Goal: Check status: Check status

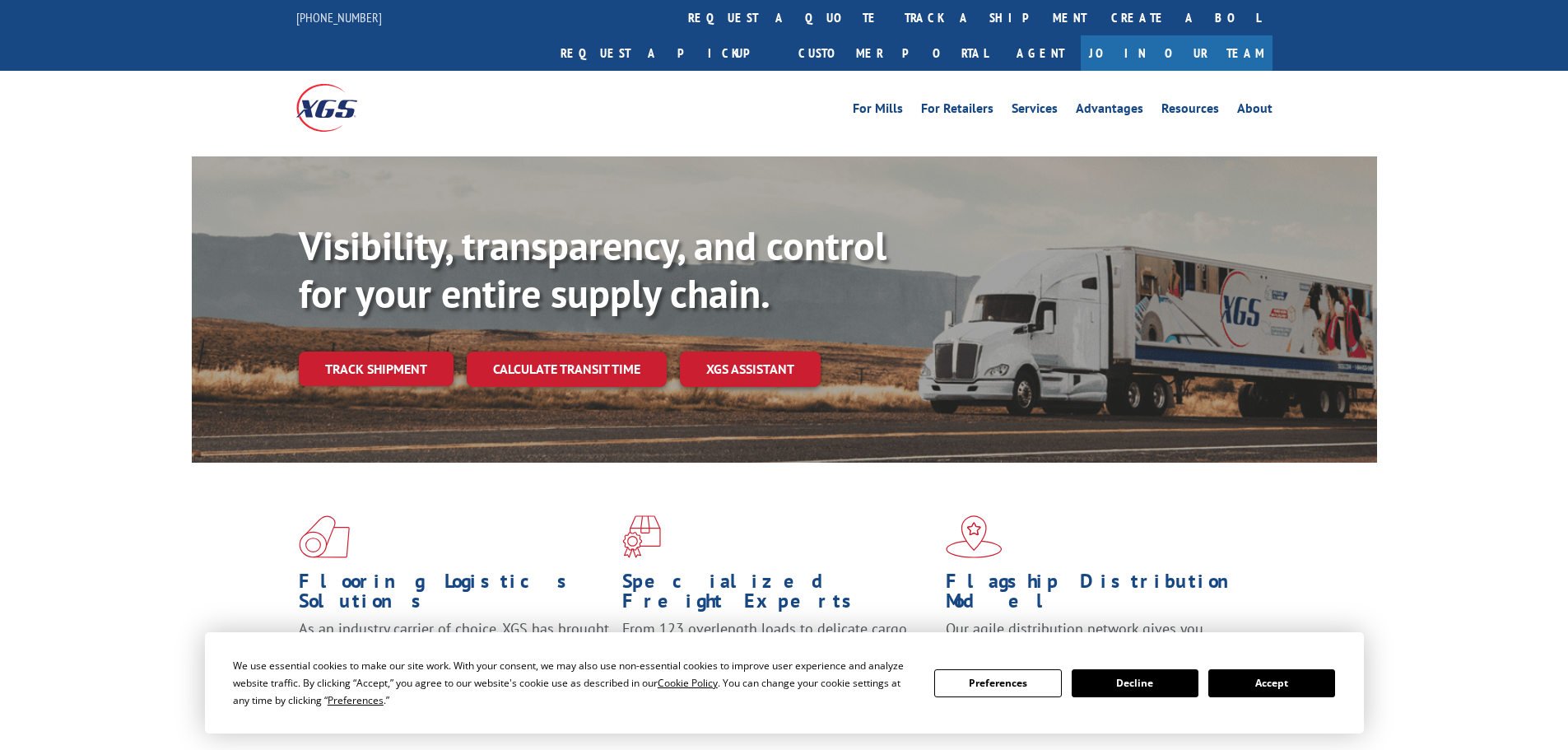
click at [393, 356] on div "Visibility, transparency, and control for your entire supply chain. Track shipm…" at bounding box center [837, 337] width 1078 height 230
click at [391, 352] on link "Track shipment" at bounding box center [375, 369] width 154 height 35
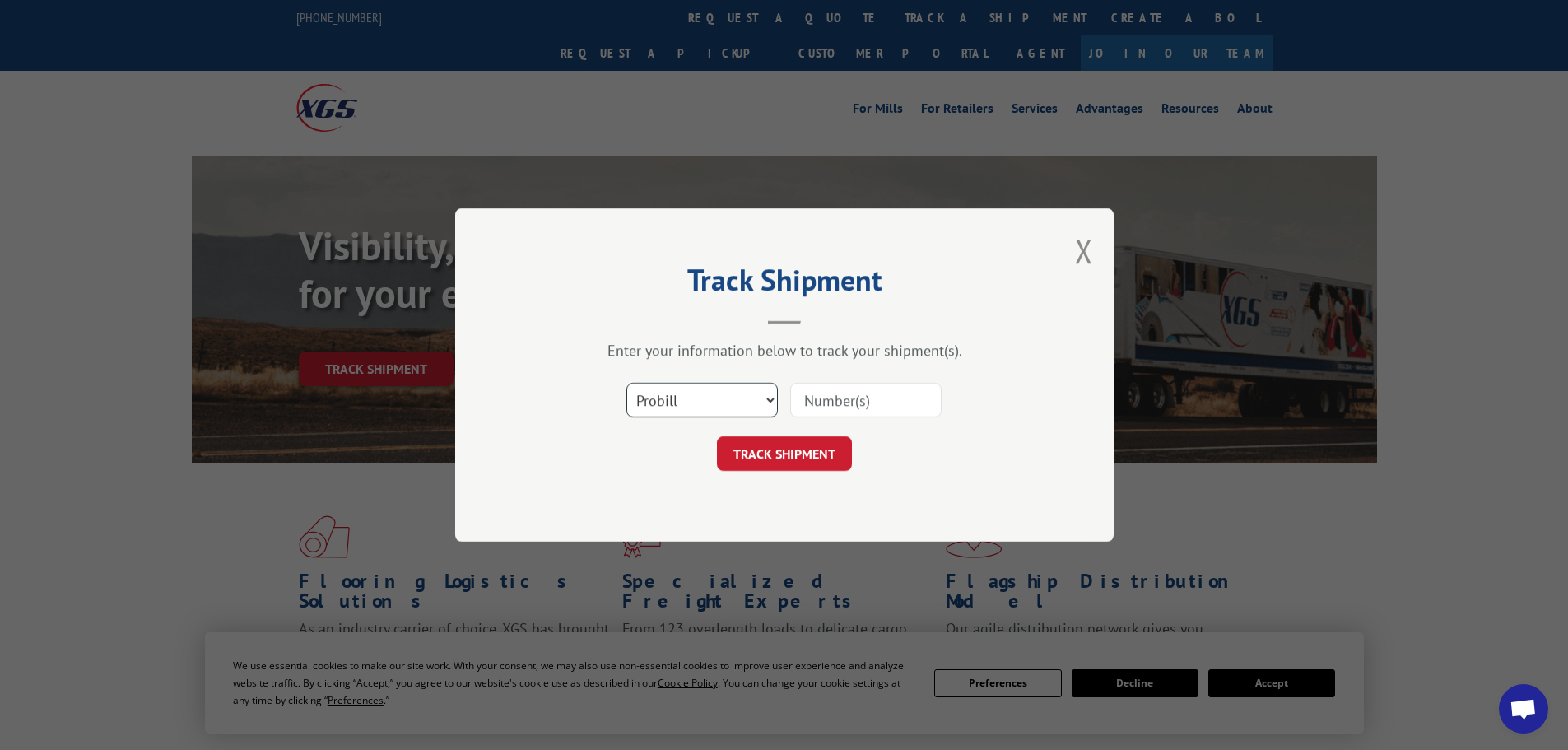
click at [652, 407] on select "Select category... Probill BOL PO" at bounding box center [702, 401] width 152 height 35
select select "bol"
click at [627, 383] on select "Select category... Probill BOL PO" at bounding box center [702, 401] width 152 height 35
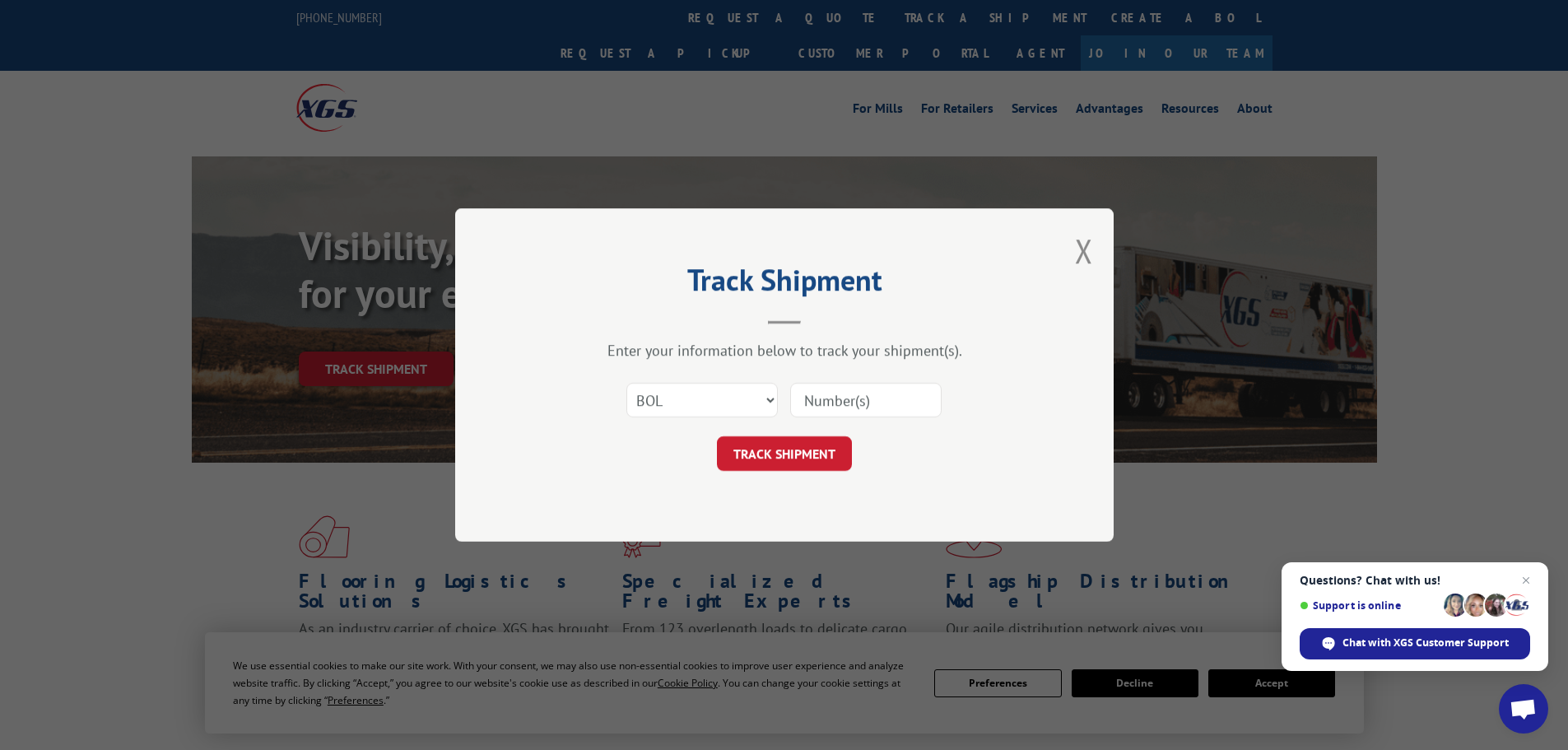
paste input "0078175377"
type input "0078175377"
click at [817, 463] on button "TRACK SHIPMENT" at bounding box center [784, 454] width 135 height 35
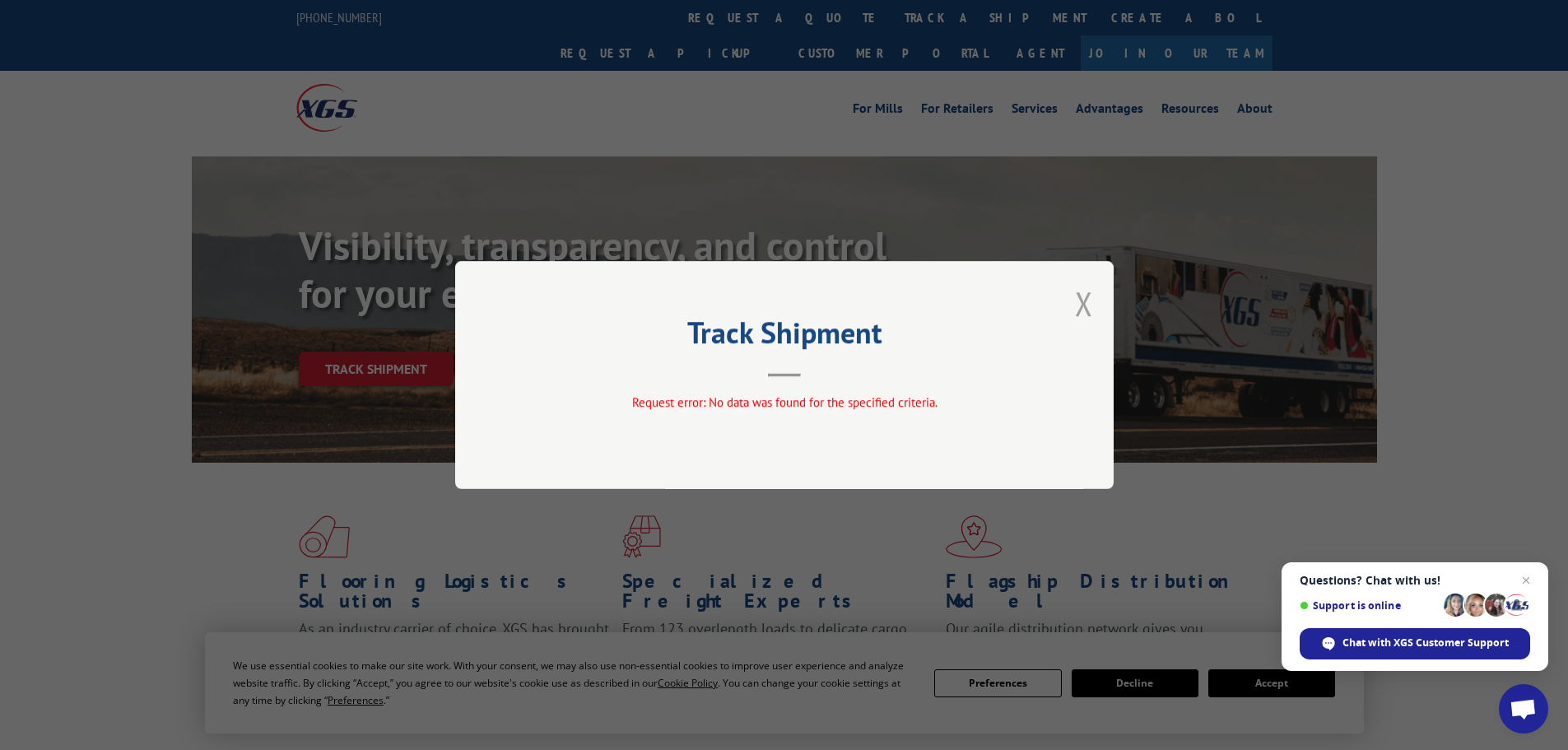
click at [1076, 317] on button "Close modal" at bounding box center [1084, 304] width 18 height 44
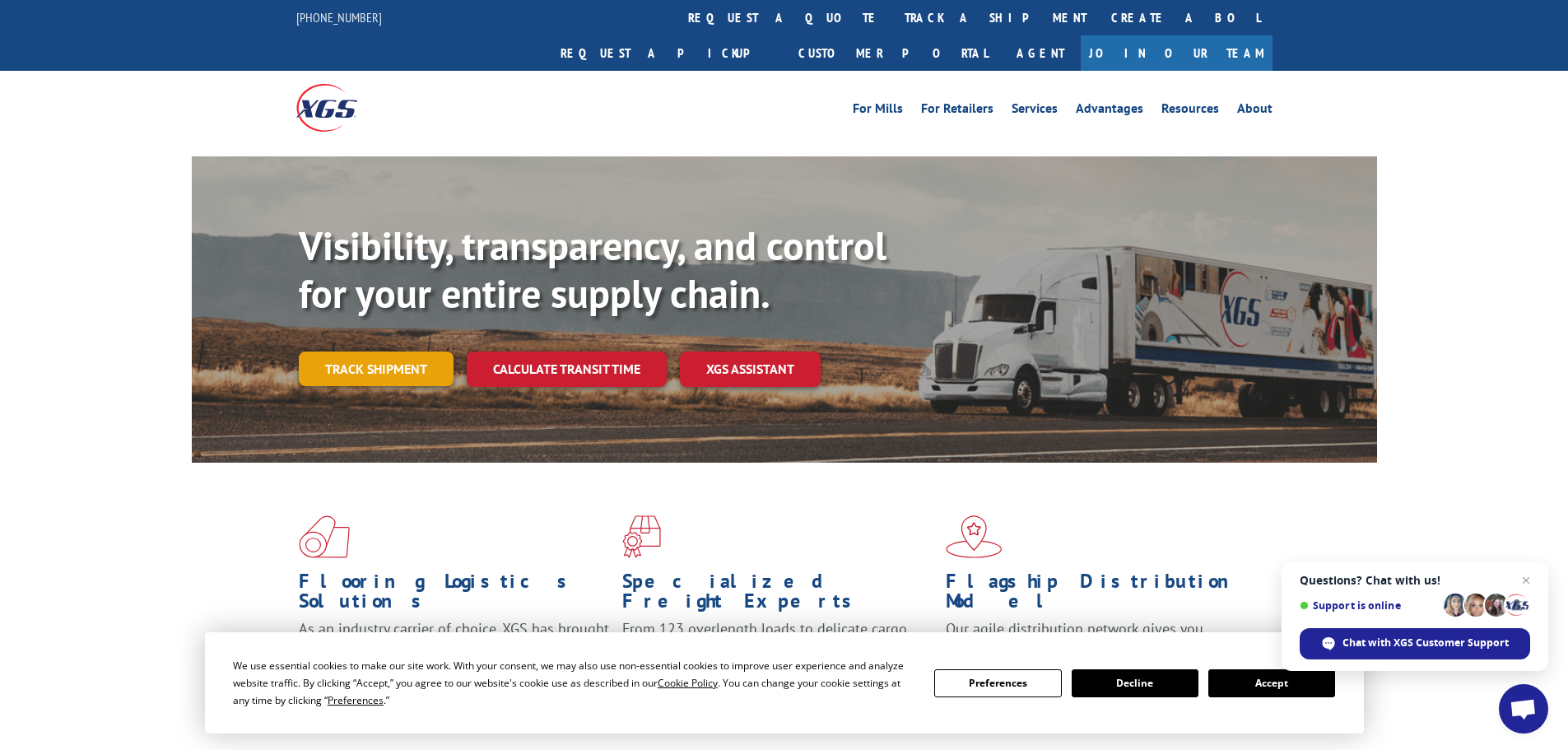
click at [376, 352] on link "Track shipment" at bounding box center [375, 369] width 154 height 35
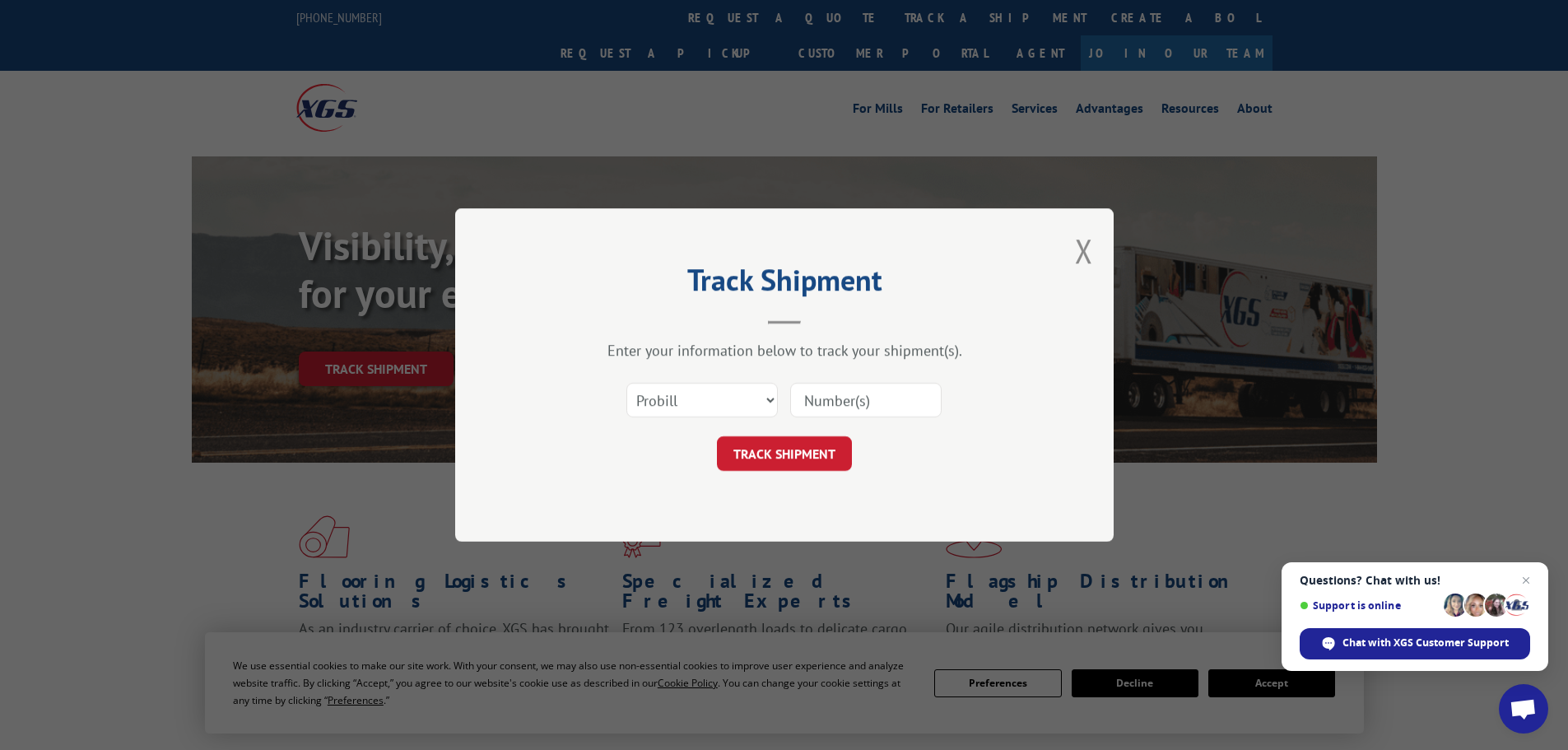
drag, startPoint x: 621, startPoint y: 396, endPoint x: 654, endPoint y: 426, distance: 44.6
click at [624, 397] on div "Select category... Probill BOL PO" at bounding box center [784, 400] width 494 height 54
click at [656, 413] on select "Select category... Probill BOL PO" at bounding box center [702, 401] width 152 height 35
click at [627, 383] on select "Select category... Probill BOL PO" at bounding box center [702, 401] width 152 height 35
paste input "2844736"
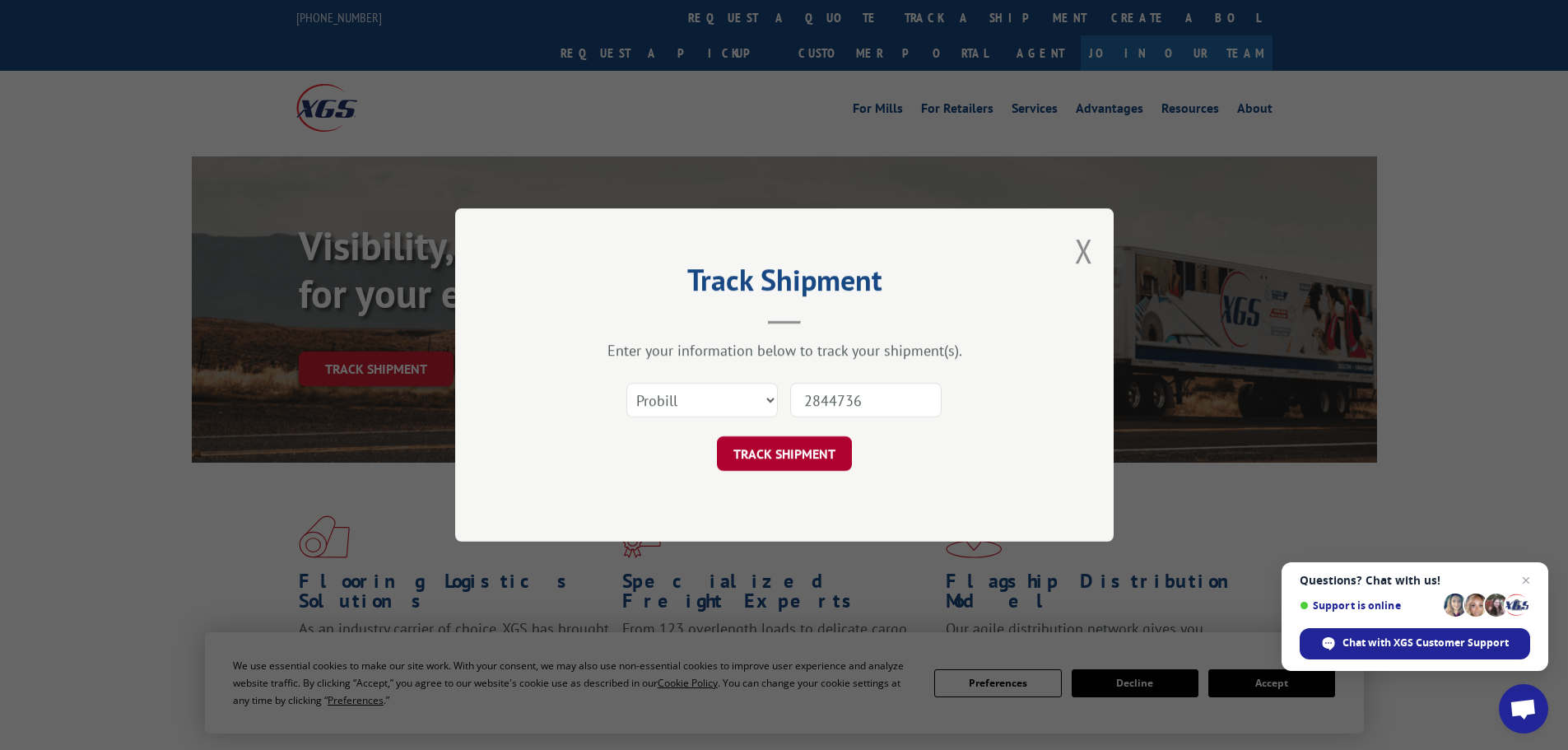
type input "2844736"
click at [819, 462] on button "TRACK SHIPMENT" at bounding box center [784, 454] width 135 height 35
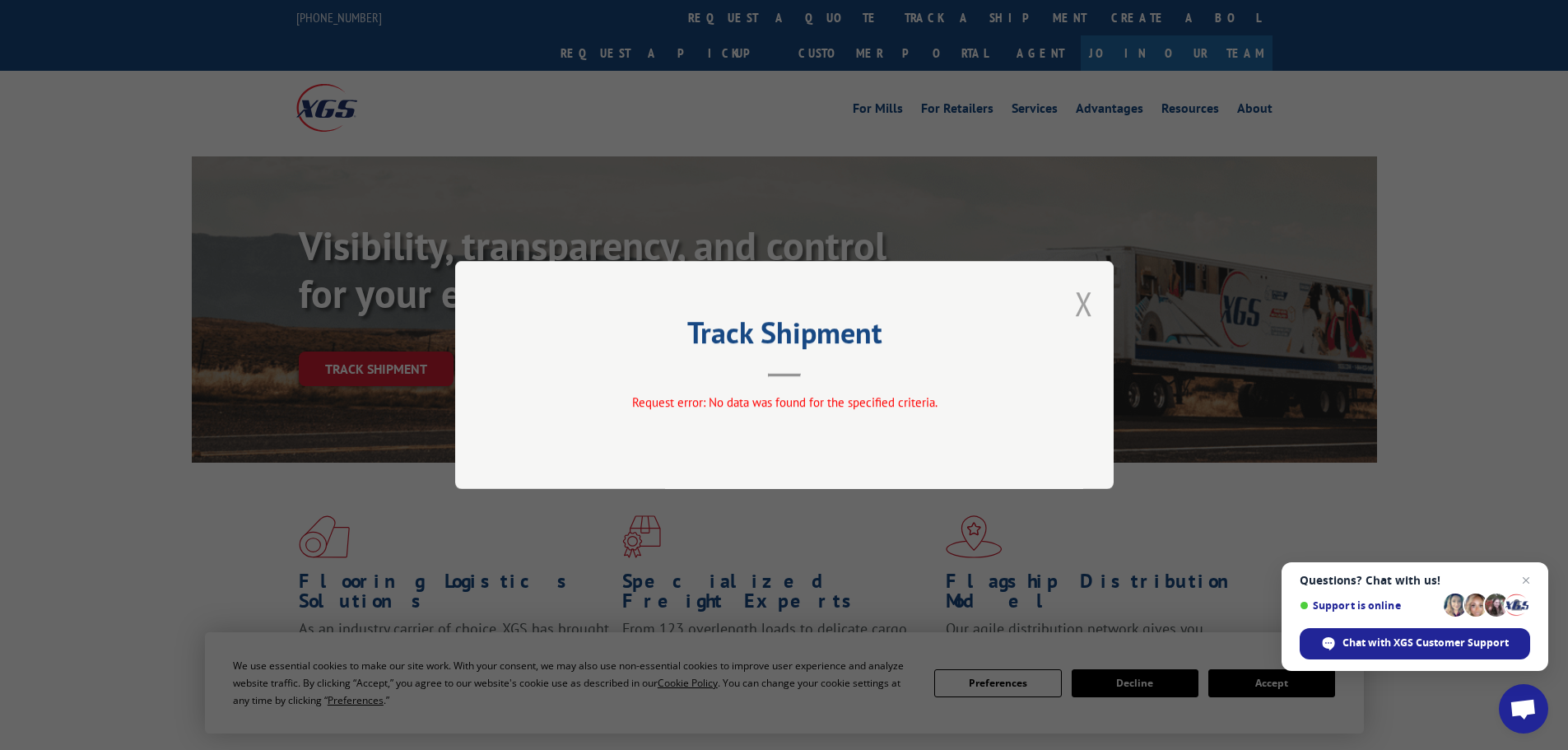
click at [1092, 309] on button "Close modal" at bounding box center [1084, 304] width 18 height 44
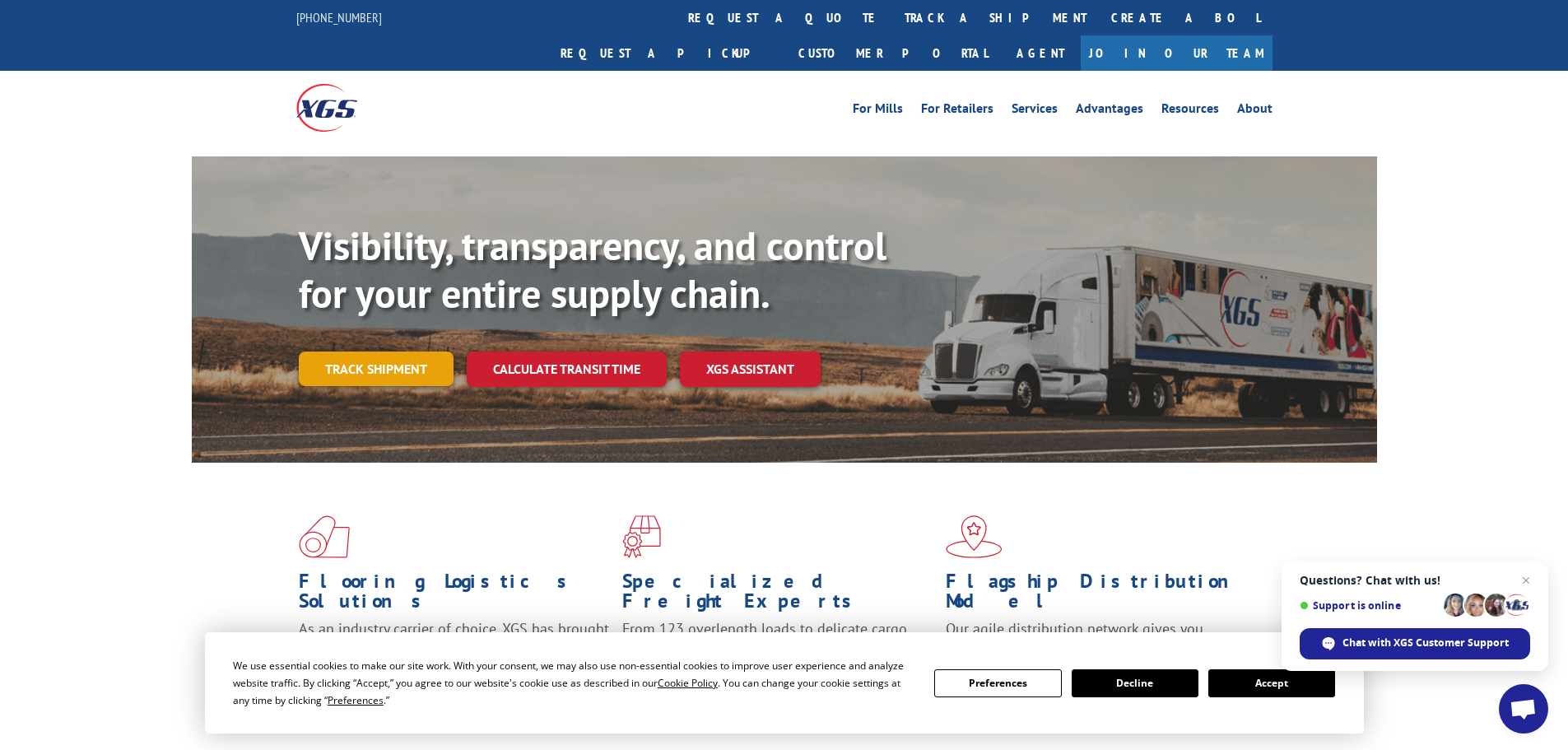
click at [354, 352] on link "Track shipment" at bounding box center [375, 369] width 154 height 35
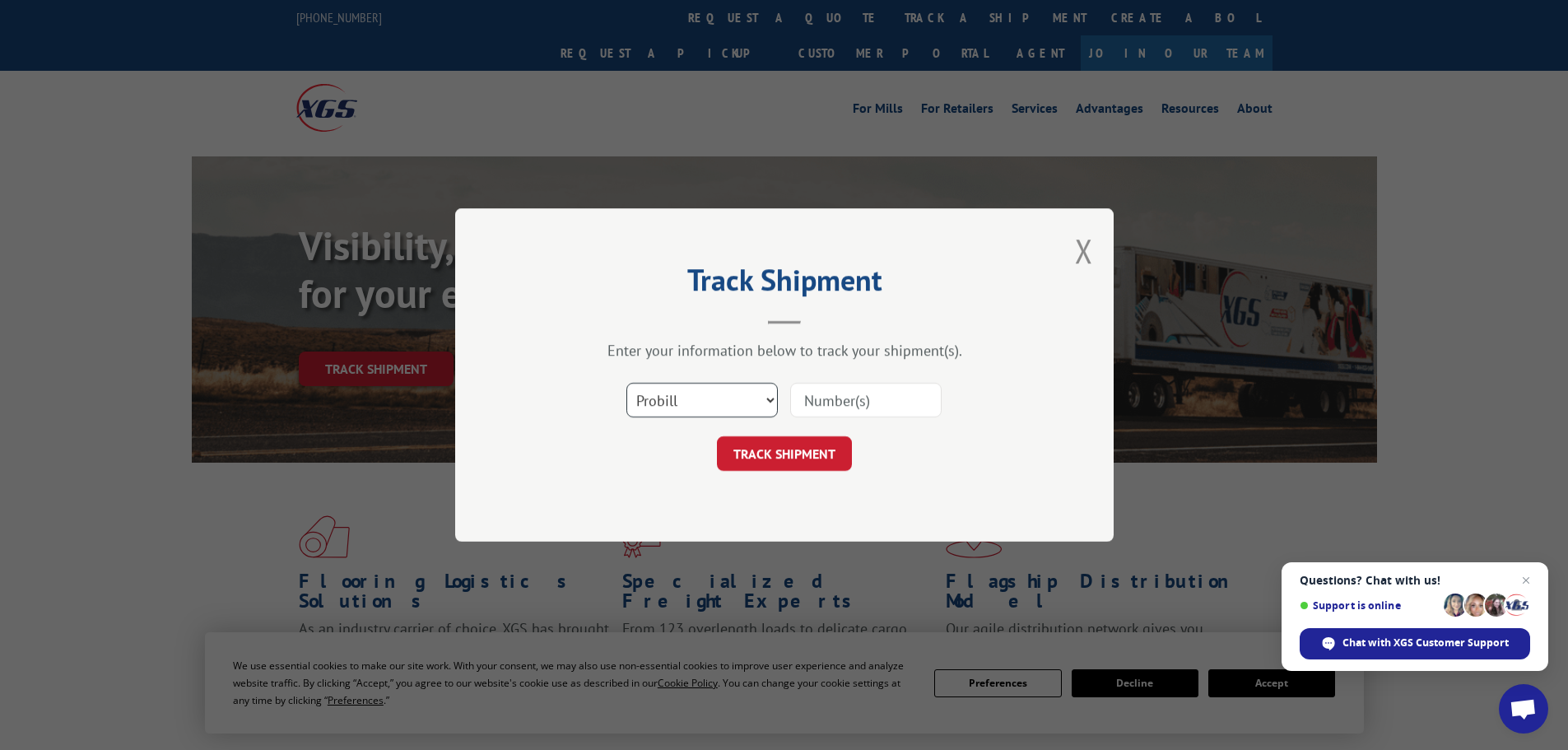
drag, startPoint x: 700, startPoint y: 403, endPoint x: 698, endPoint y: 415, distance: 12.2
click at [701, 403] on select "Select category... Probill BOL PO" at bounding box center [702, 401] width 152 height 35
select select "po"
click at [627, 383] on select "Select category... Probill BOL PO" at bounding box center [702, 401] width 152 height 35
paste input "10510424"
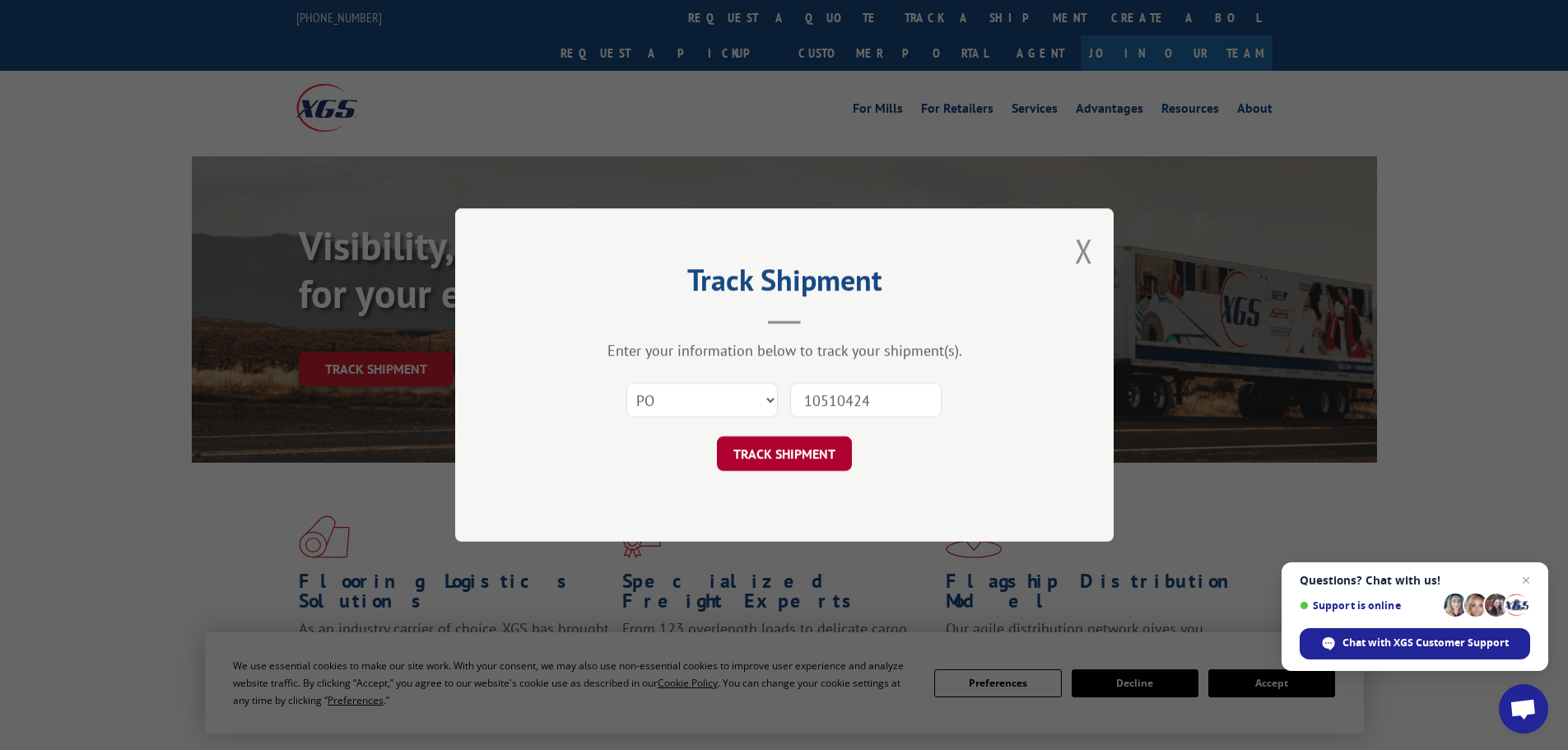
type input "10510424"
click at [835, 456] on button "TRACK SHIPMENT" at bounding box center [784, 454] width 135 height 35
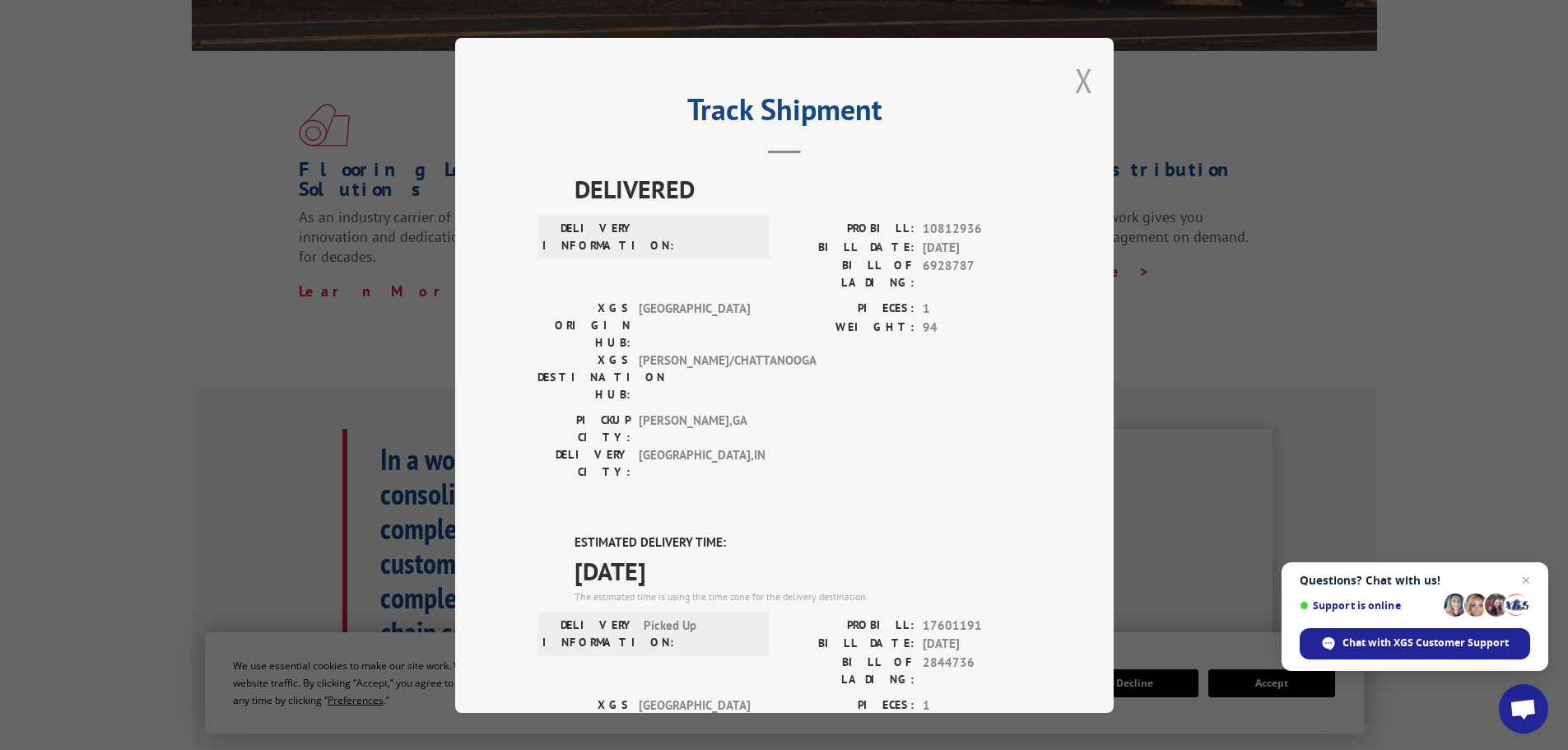
click at [1079, 85] on button "Close modal" at bounding box center [1084, 80] width 18 height 44
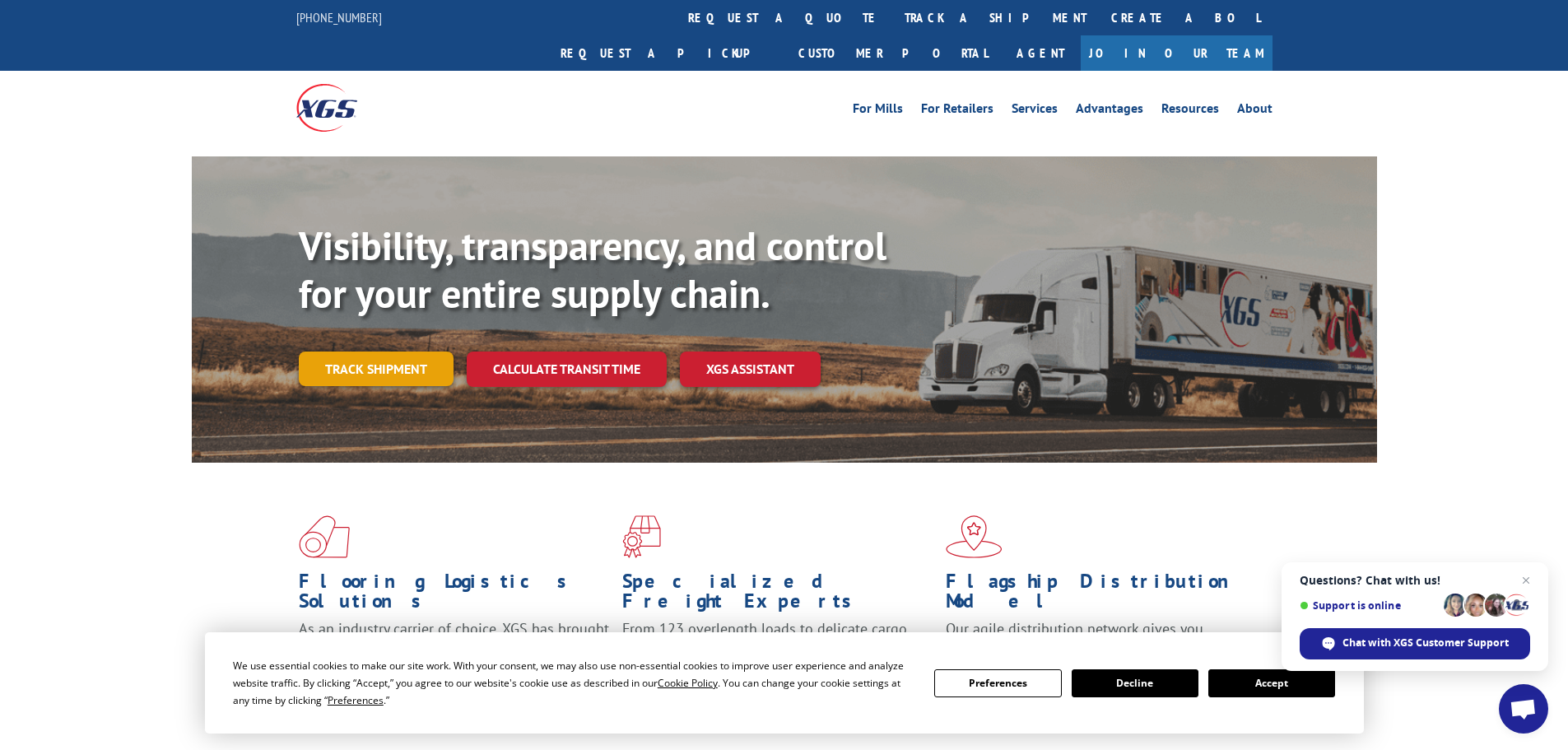
click at [420, 352] on link "Track shipment" at bounding box center [375, 369] width 154 height 35
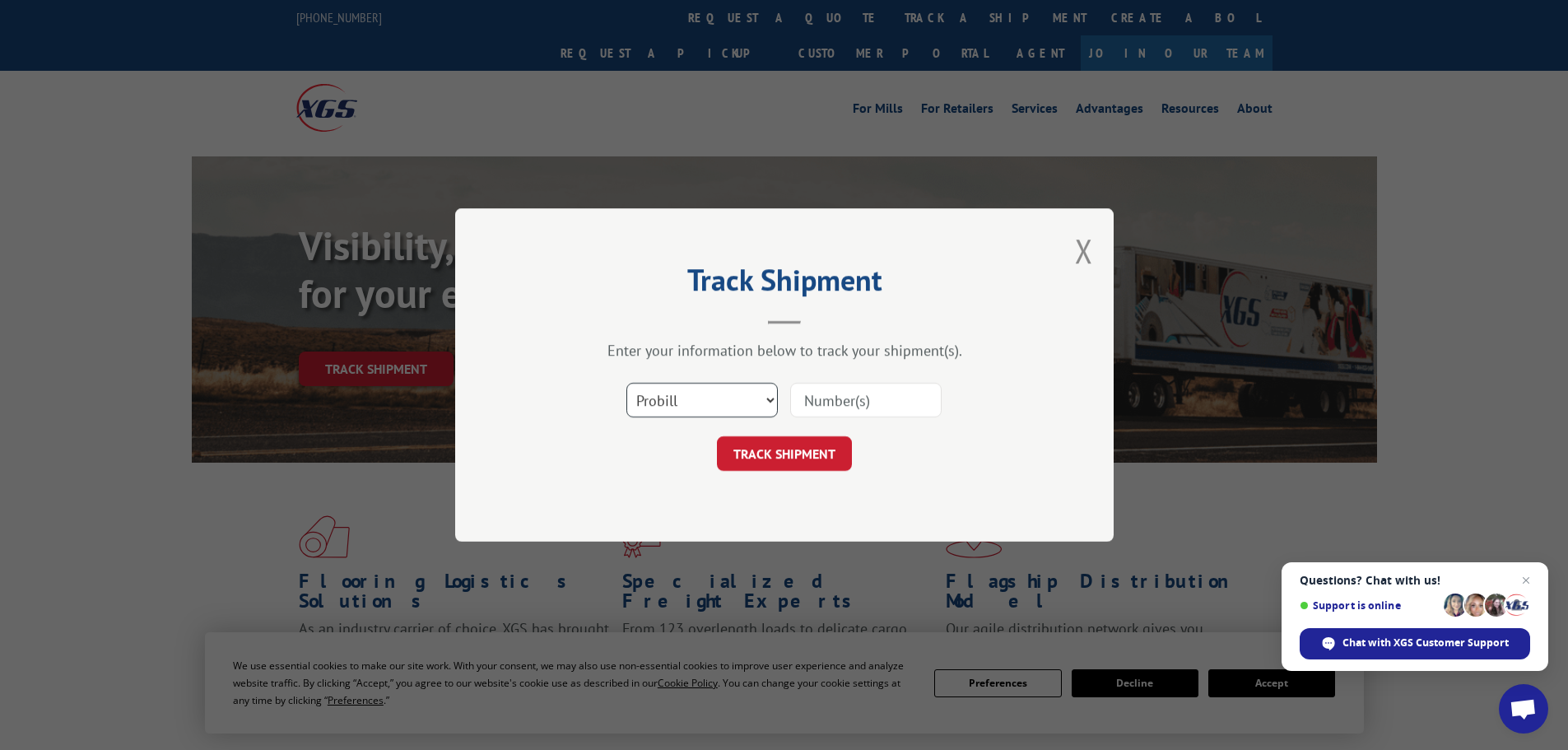
click at [699, 401] on select "Select category... Probill BOL PO" at bounding box center [702, 401] width 152 height 35
select select "bol"
click at [627, 383] on select "Select category... Probill BOL PO" at bounding box center [702, 401] width 152 height 35
paste input "5207011"
type input "5207011"
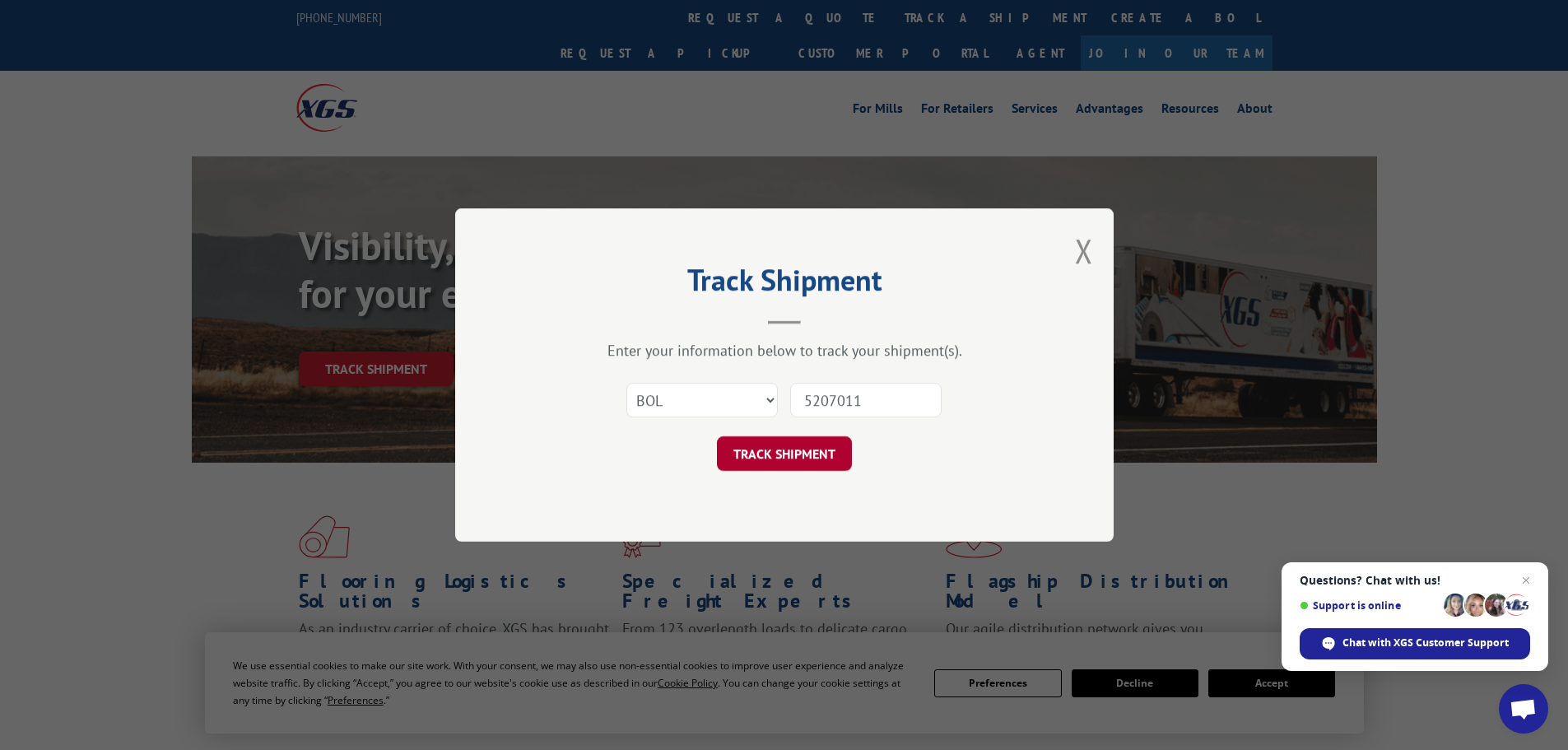
click at [791, 451] on button "TRACK SHIPMENT" at bounding box center [784, 454] width 135 height 35
